Goal: Task Accomplishment & Management: Use online tool/utility

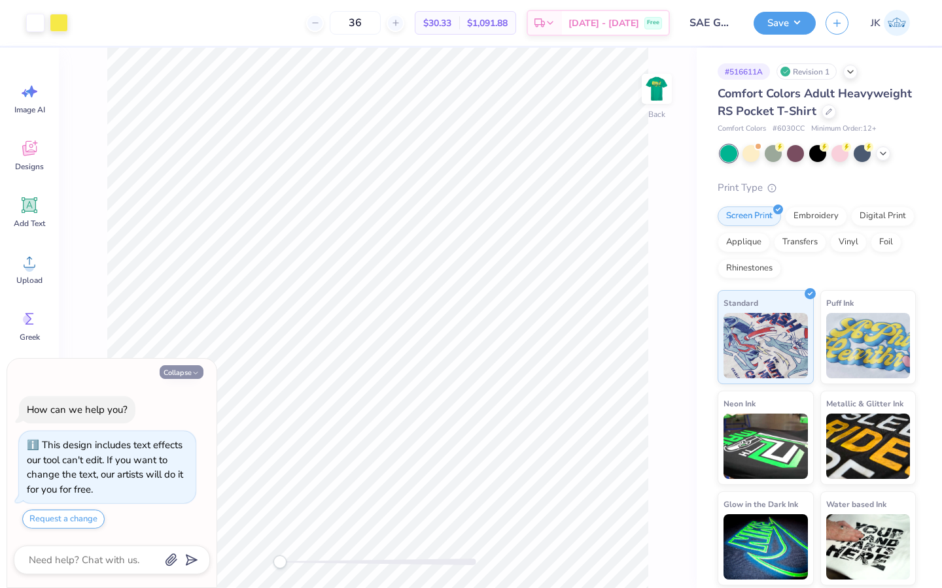
click at [188, 375] on button "Collapse" at bounding box center [182, 373] width 44 height 14
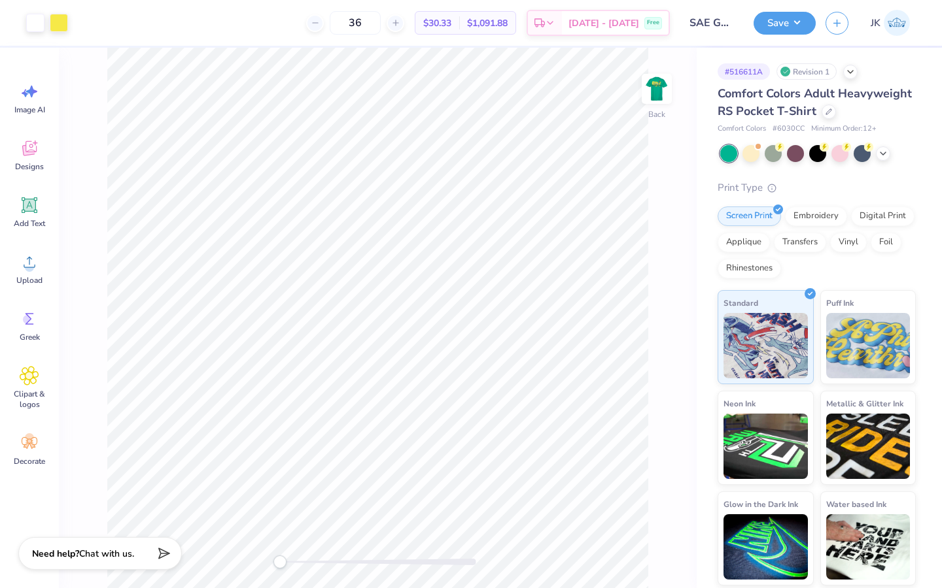
type textarea "x"
click at [659, 94] on img at bounding box center [656, 89] width 52 height 52
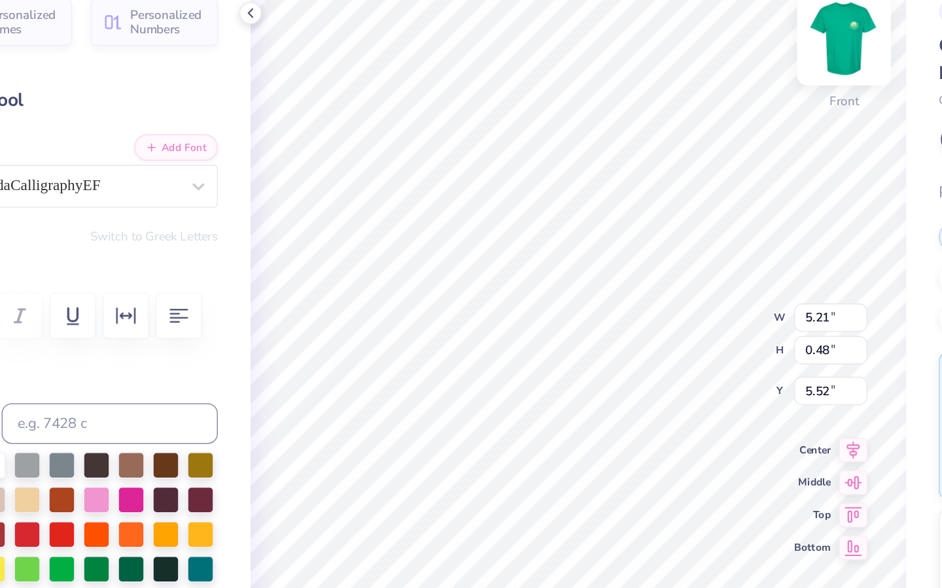
type textarea "M"
type textarea "Sorority Golf"
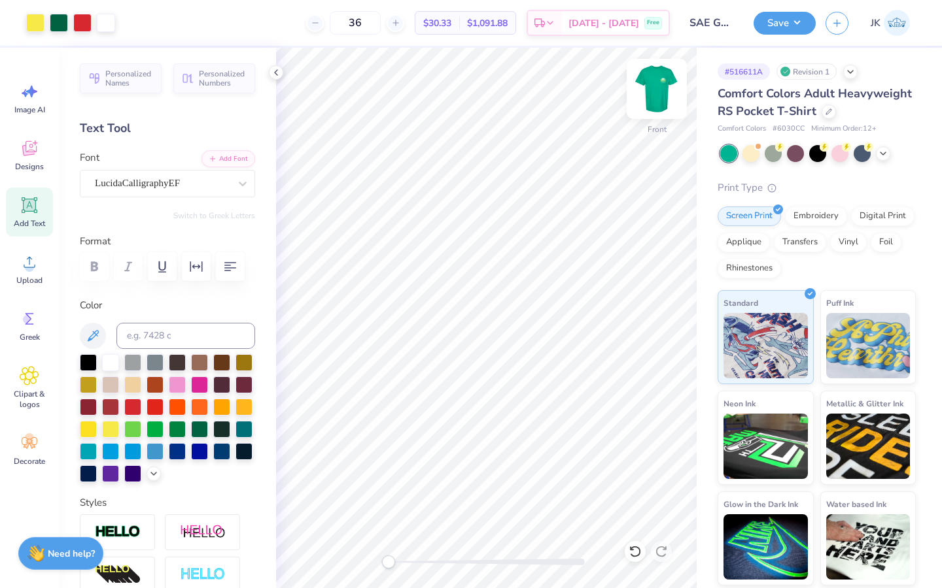
click at [657, 84] on img at bounding box center [656, 89] width 52 height 52
click at [668, 96] on img at bounding box center [656, 89] width 52 height 52
type input "11.79"
type input "7.93"
type input "4.07"
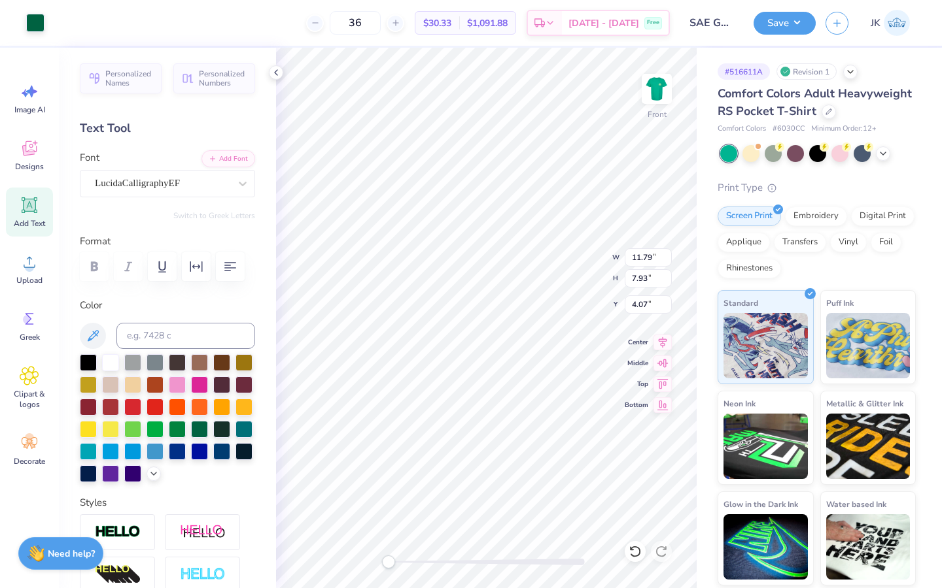
type input "4.47"
type input "0.76"
type input "5.33"
type textarea "“"
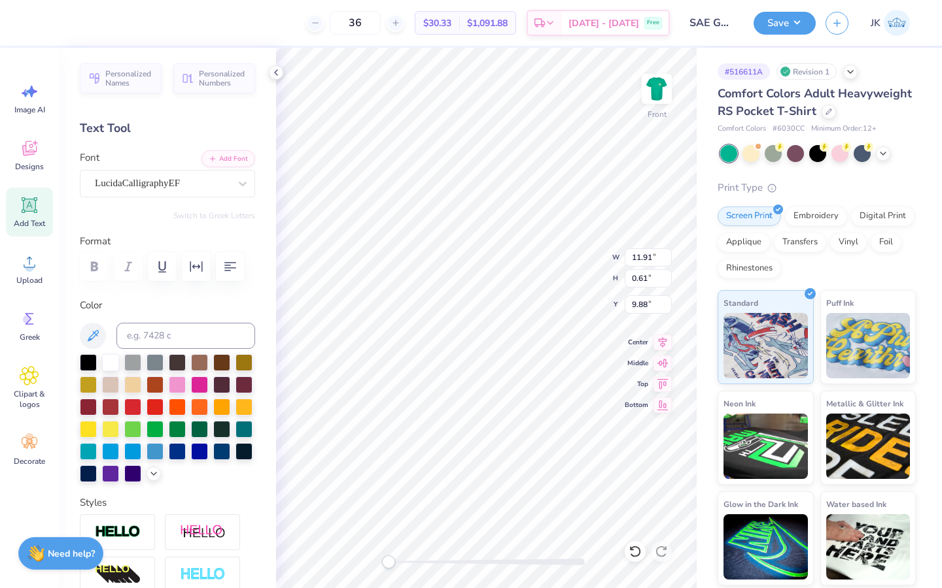
type textarea "S"
type textarea "SAE X ADPI"
click at [631, 550] on icon at bounding box center [631, 548] width 3 height 3
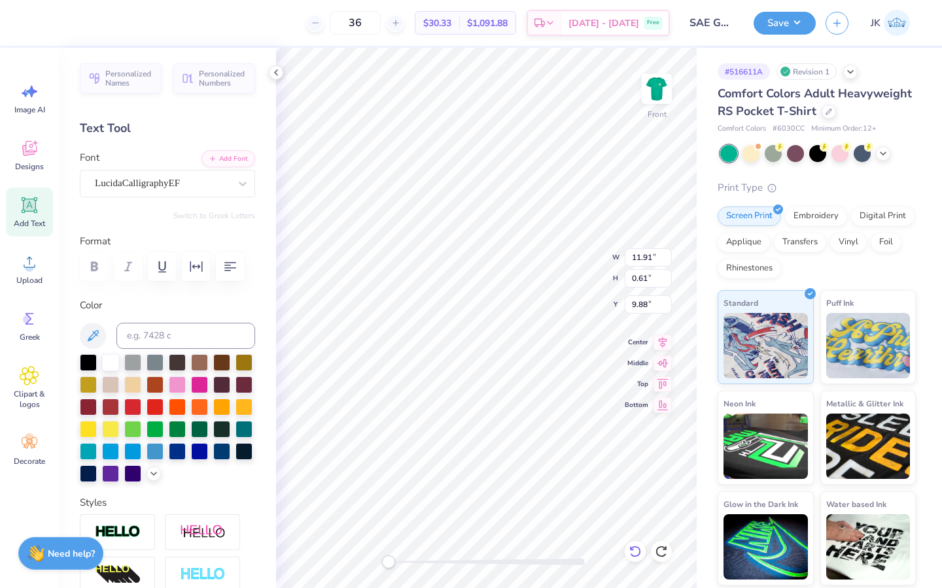
type input "11.91"
type input "0.61"
type input "9.88"
click at [775, 29] on button "Save" at bounding box center [784, 21] width 62 height 23
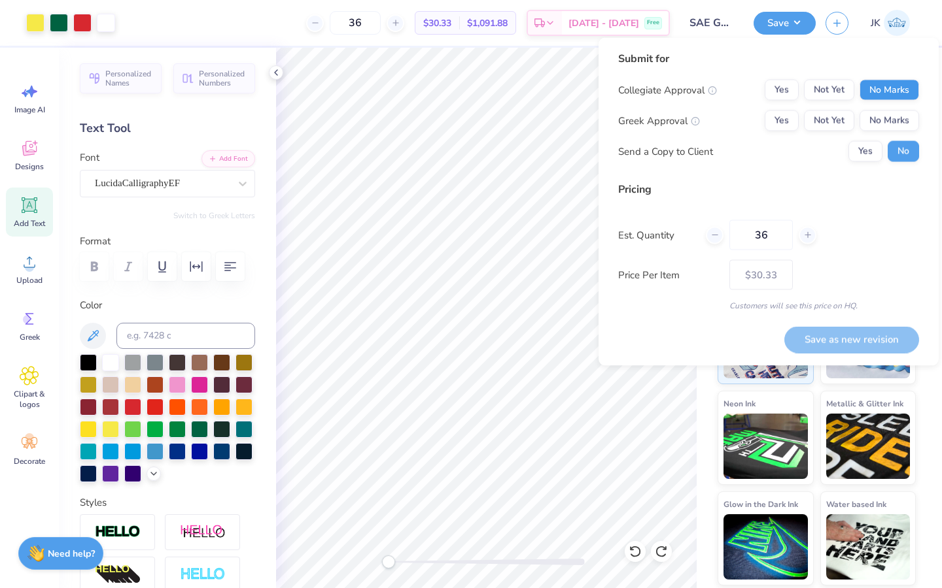
click at [902, 91] on button "No Marks" at bounding box center [889, 90] width 60 height 21
click at [785, 123] on button "Yes" at bounding box center [781, 121] width 34 height 21
click at [887, 347] on button "Save as new revision" at bounding box center [851, 339] width 135 height 27
type input "$30.33"
